Goal: Information Seeking & Learning: Find contact information

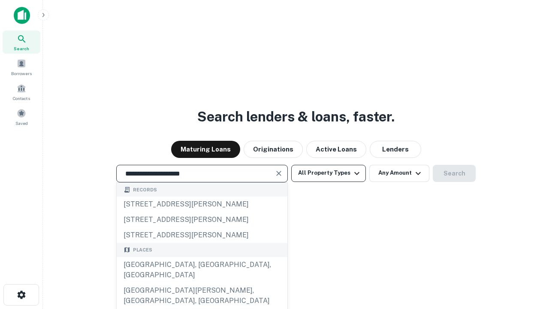
click at [202, 283] on div "[GEOGRAPHIC_DATA], [GEOGRAPHIC_DATA], [GEOGRAPHIC_DATA]" at bounding box center [202, 270] width 171 height 26
click at [329, 173] on button "All Property Types" at bounding box center [328, 173] width 75 height 17
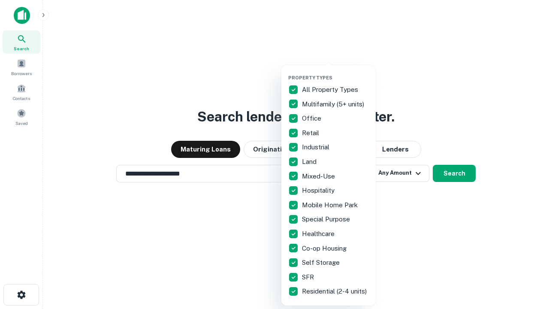
type input "**********"
click at [335, 72] on button "button" at bounding box center [335, 72] width 94 height 0
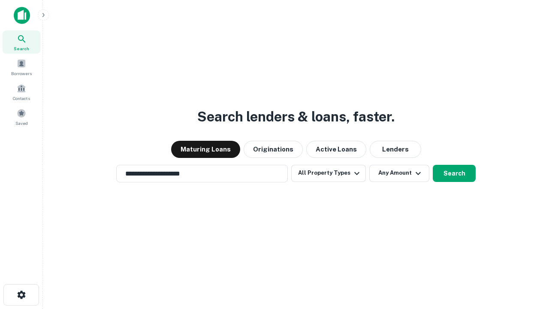
scroll to position [5, 103]
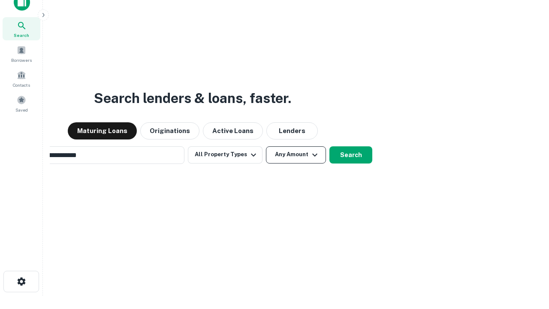
click at [266, 146] on button "Any Amount" at bounding box center [296, 154] width 60 height 17
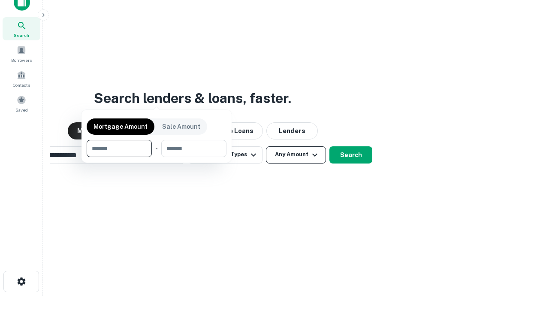
scroll to position [14, 0]
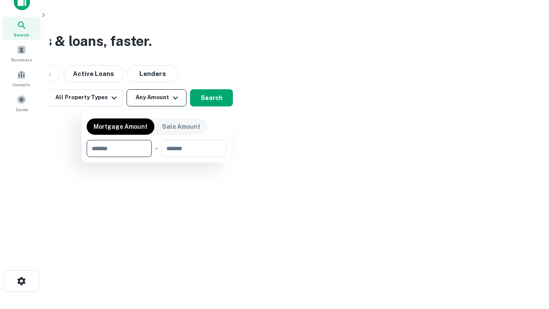
type input "*******"
click at [157, 157] on button "button" at bounding box center [157, 157] width 140 height 0
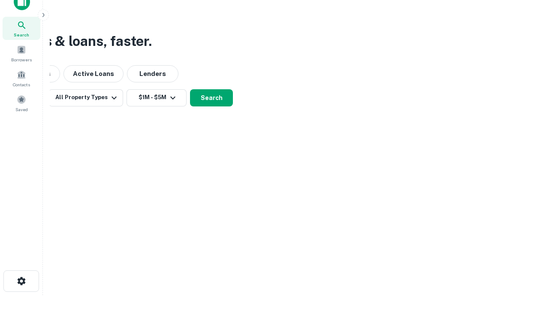
scroll to position [13, 0]
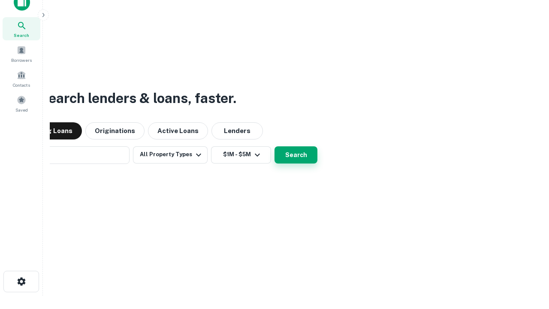
click at [275, 146] on button "Search" at bounding box center [296, 154] width 43 height 17
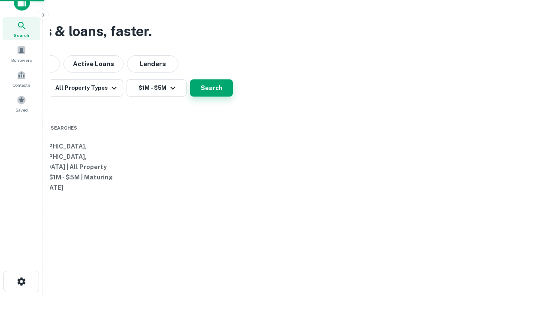
scroll to position [14, 0]
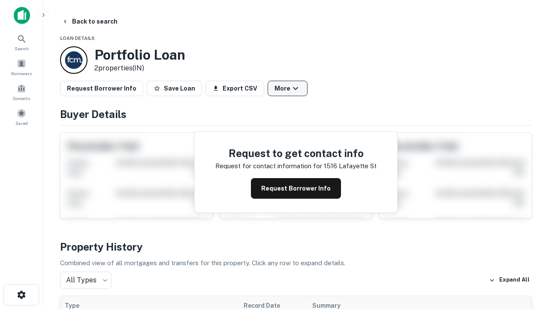
click at [287, 88] on button "More" at bounding box center [288, 88] width 40 height 15
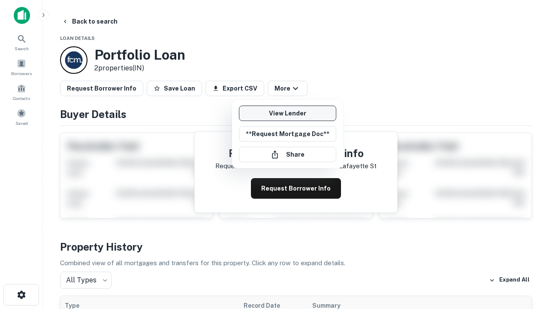
click at [287, 113] on link "View Lender" at bounding box center [287, 113] width 97 height 15
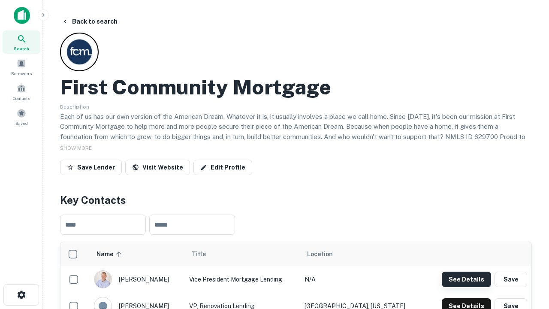
click at [466, 279] on button "See Details" at bounding box center [466, 279] width 49 height 15
click at [21, 295] on icon "button" at bounding box center [21, 295] width 10 height 10
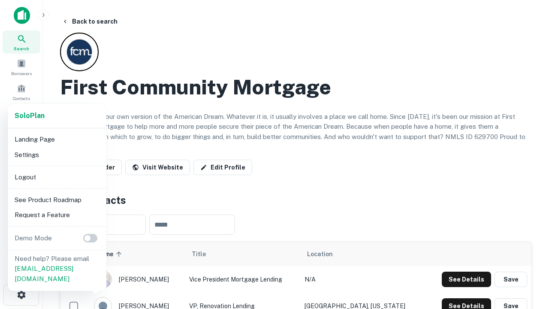
click at [57, 177] on li "Logout" at bounding box center [57, 176] width 92 height 15
